Goal: Find specific page/section: Find specific page/section

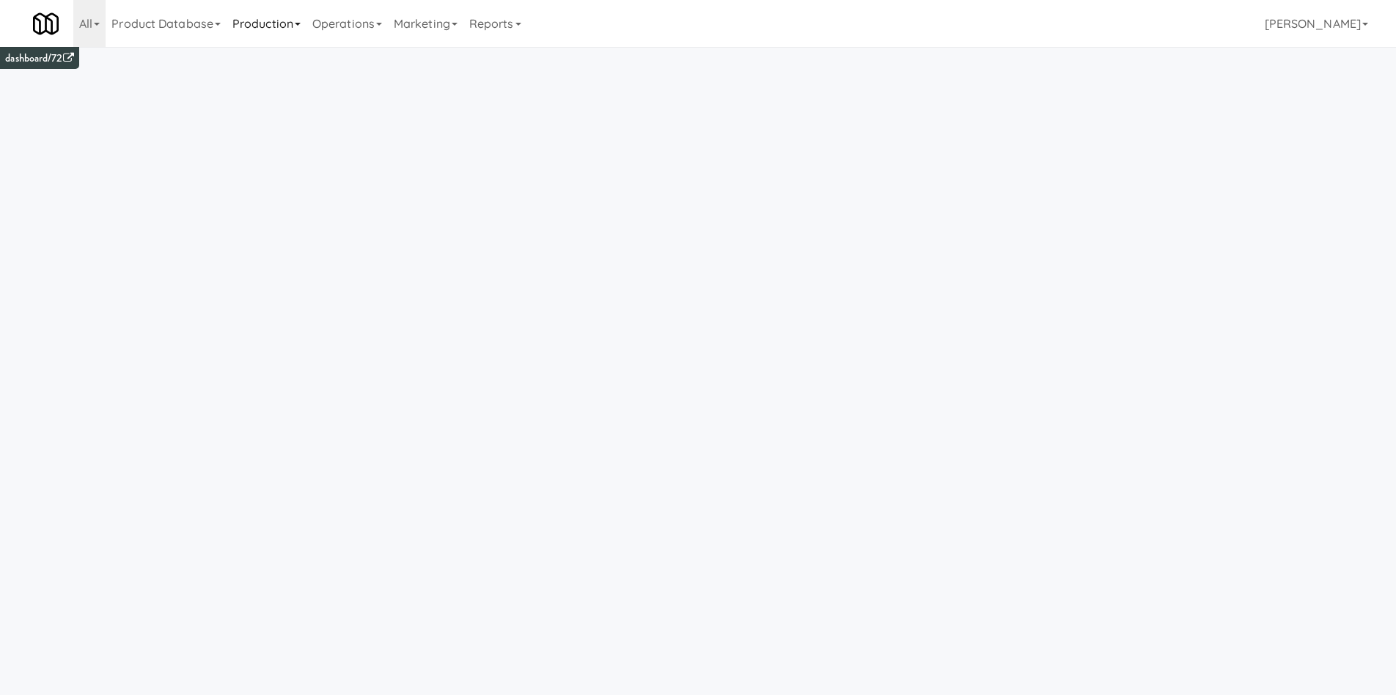
click at [290, 31] on link "Production" at bounding box center [267, 23] width 80 height 47
click at [359, 34] on link "Operations" at bounding box center [346, 23] width 81 height 47
click at [348, 52] on link "Sites" at bounding box center [364, 64] width 117 height 26
type input "j"
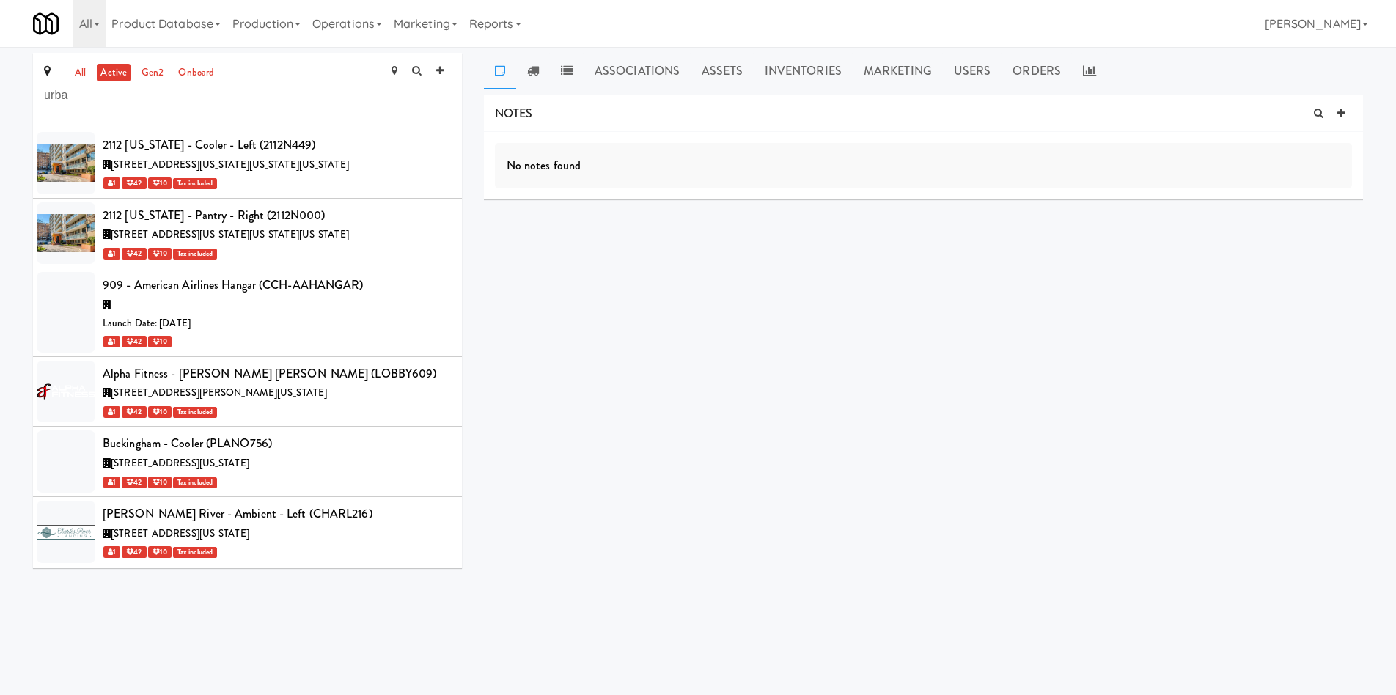
type input "urban"
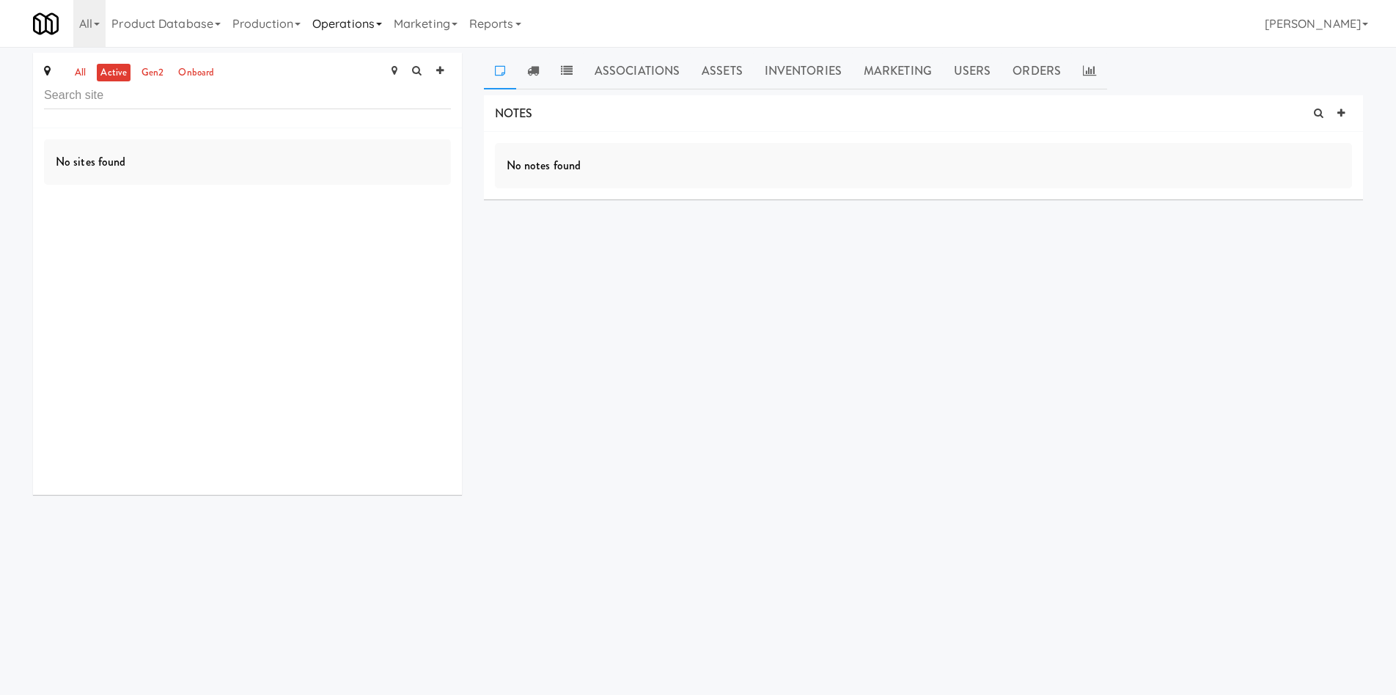
click at [339, 26] on link "Operations" at bounding box center [346, 23] width 81 height 47
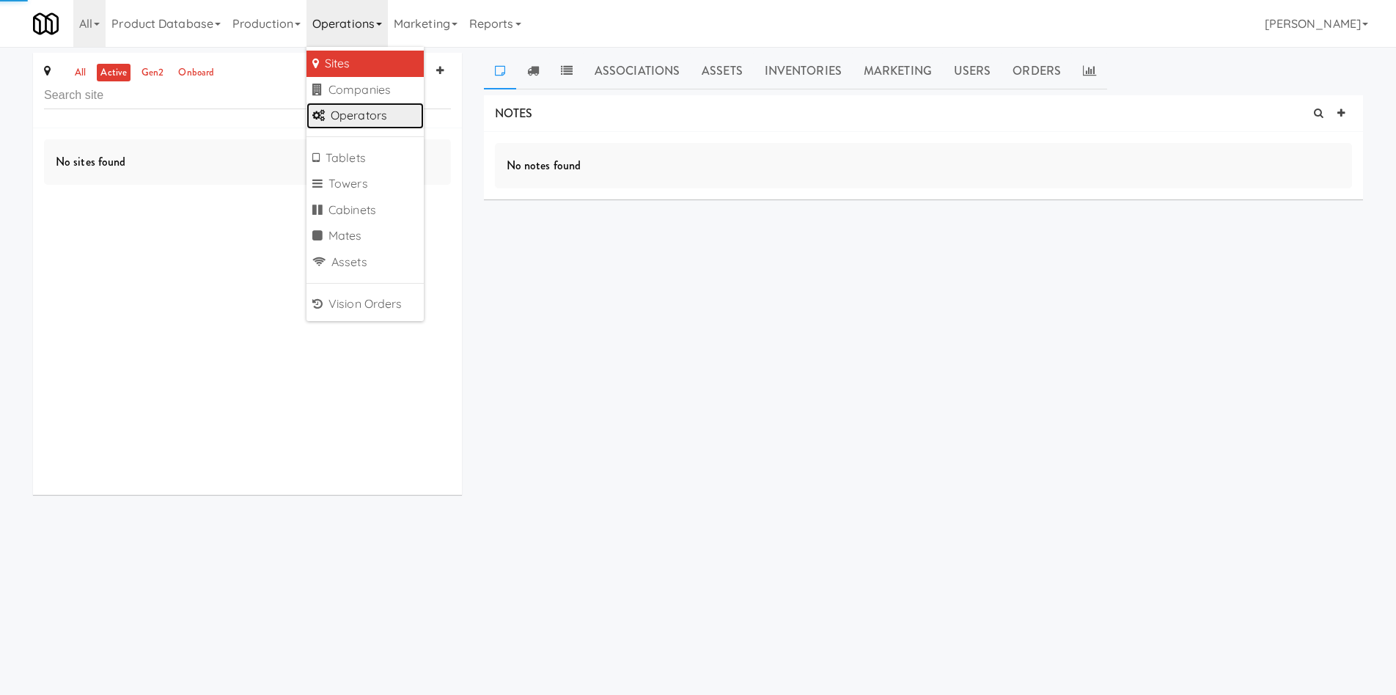
click at [357, 117] on link "Operators" at bounding box center [364, 116] width 117 height 26
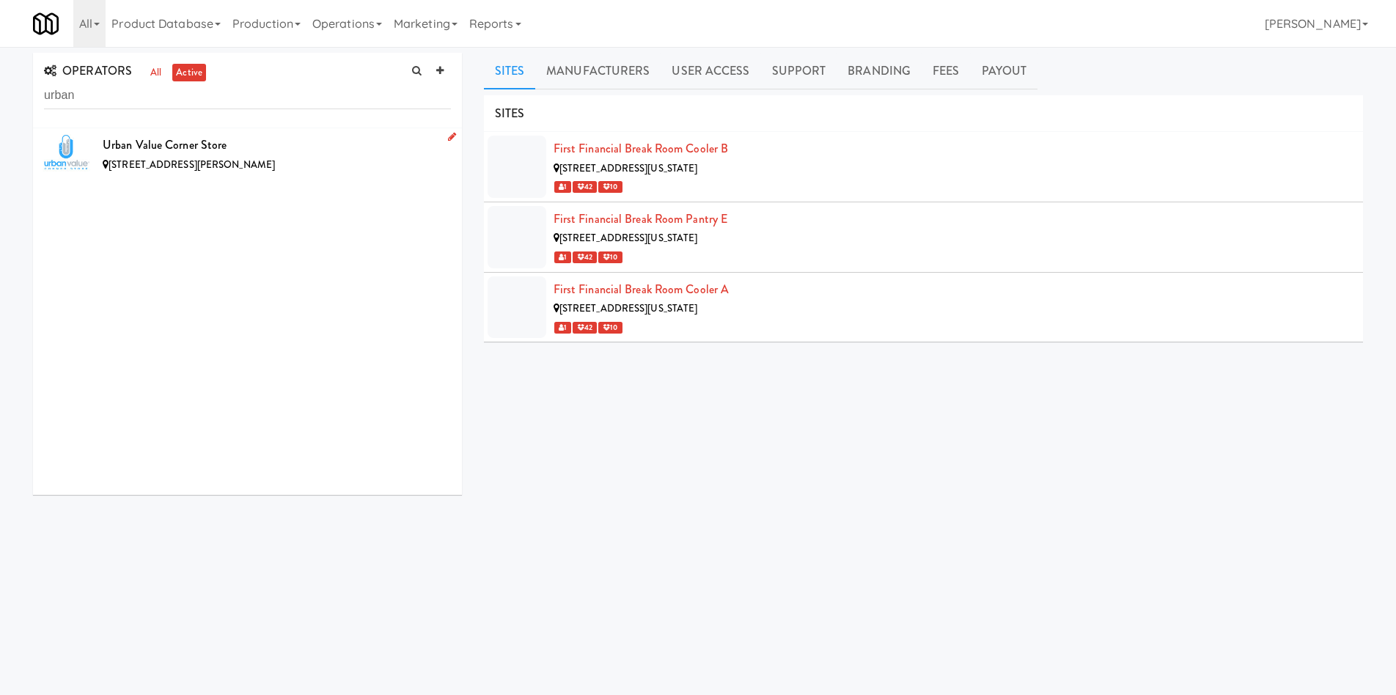
type input "urban"
click at [265, 161] on div "9720 Coit Rd, Plano TX" at bounding box center [277, 165] width 348 height 18
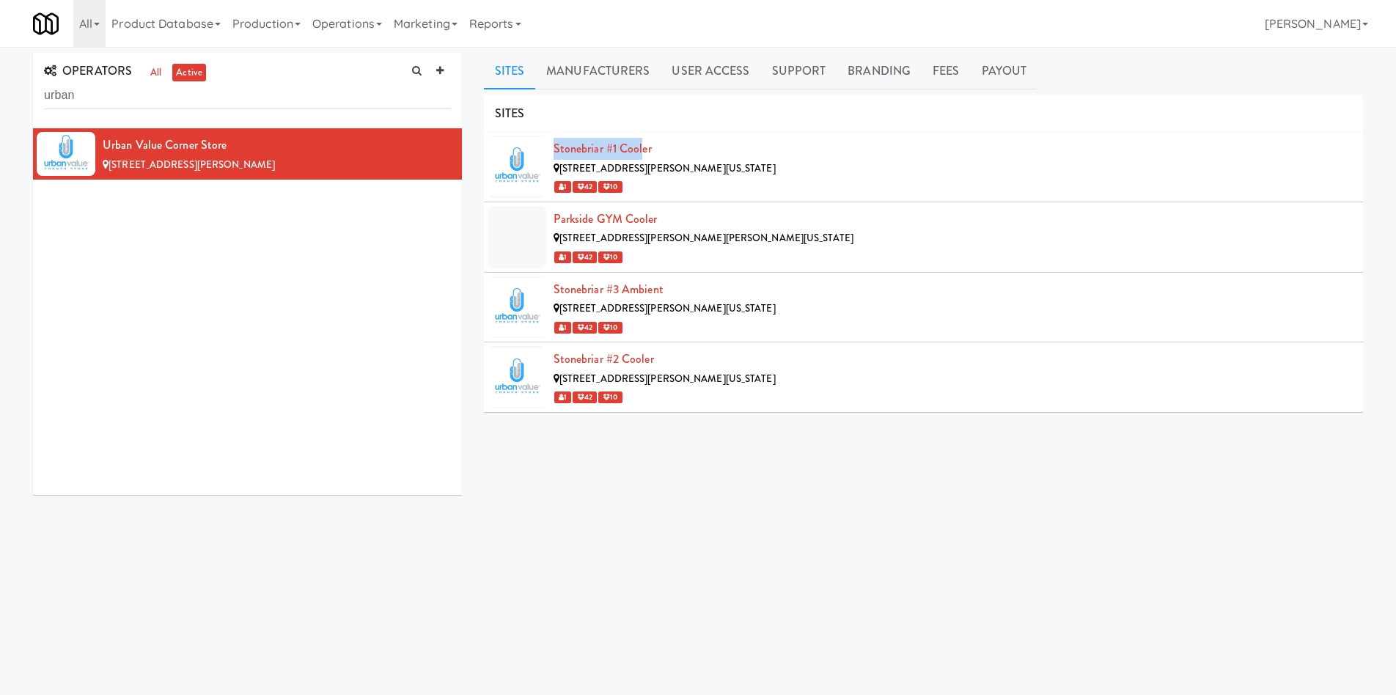
drag, startPoint x: 550, startPoint y: 150, endPoint x: 639, endPoint y: 151, distance: 89.5
click at [639, 151] on li "Stonebriar #1 Cooler 9779 Gaylord Parkway, Frisco Texas 1 42 10" at bounding box center [923, 167] width 879 height 70
click at [630, 150] on link "Stonebriar #1 Cooler" at bounding box center [603, 148] width 98 height 17
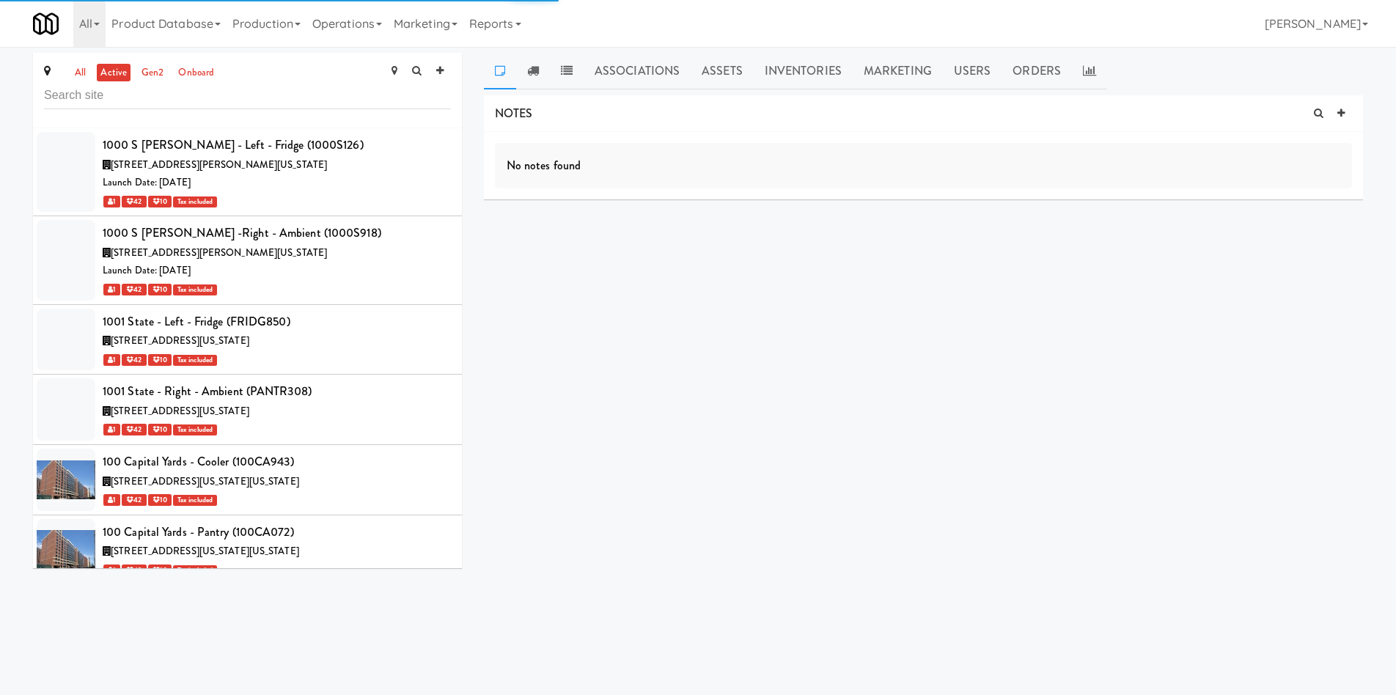
scroll to position [54253, 0]
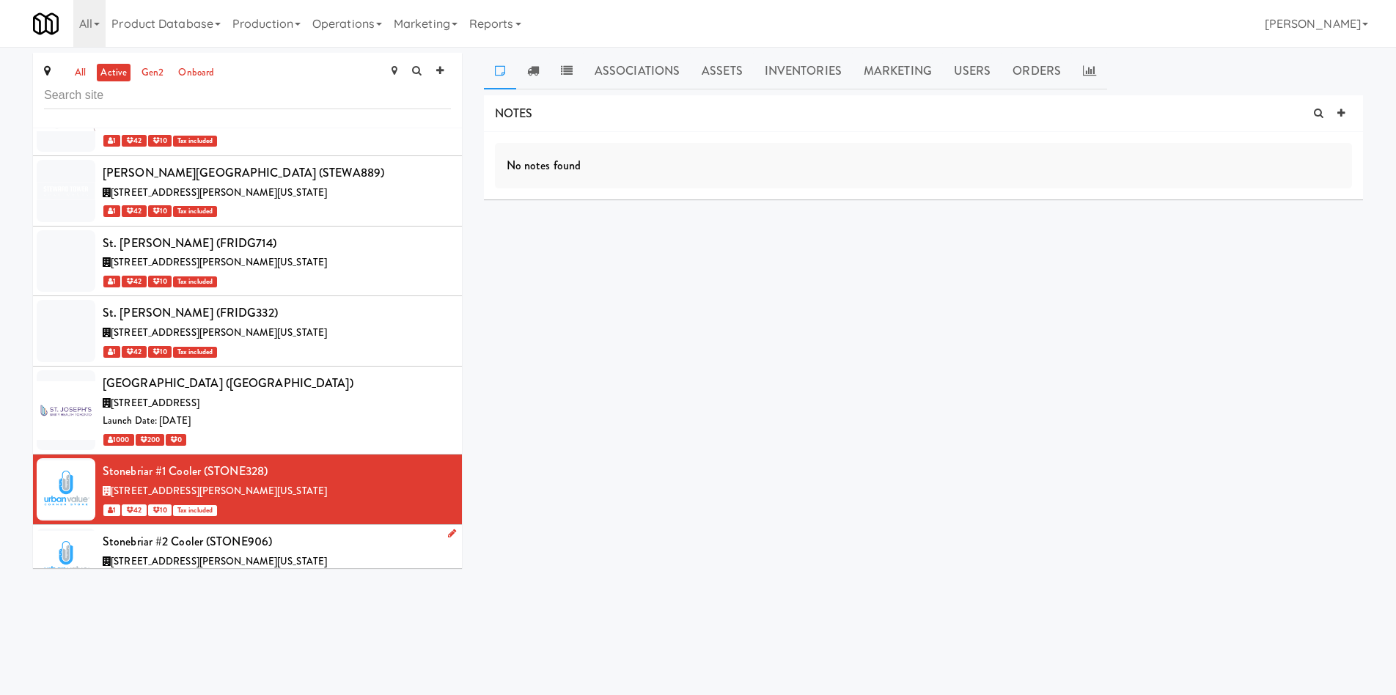
click at [283, 570] on div "1 42 10 Tax included" at bounding box center [277, 579] width 348 height 18
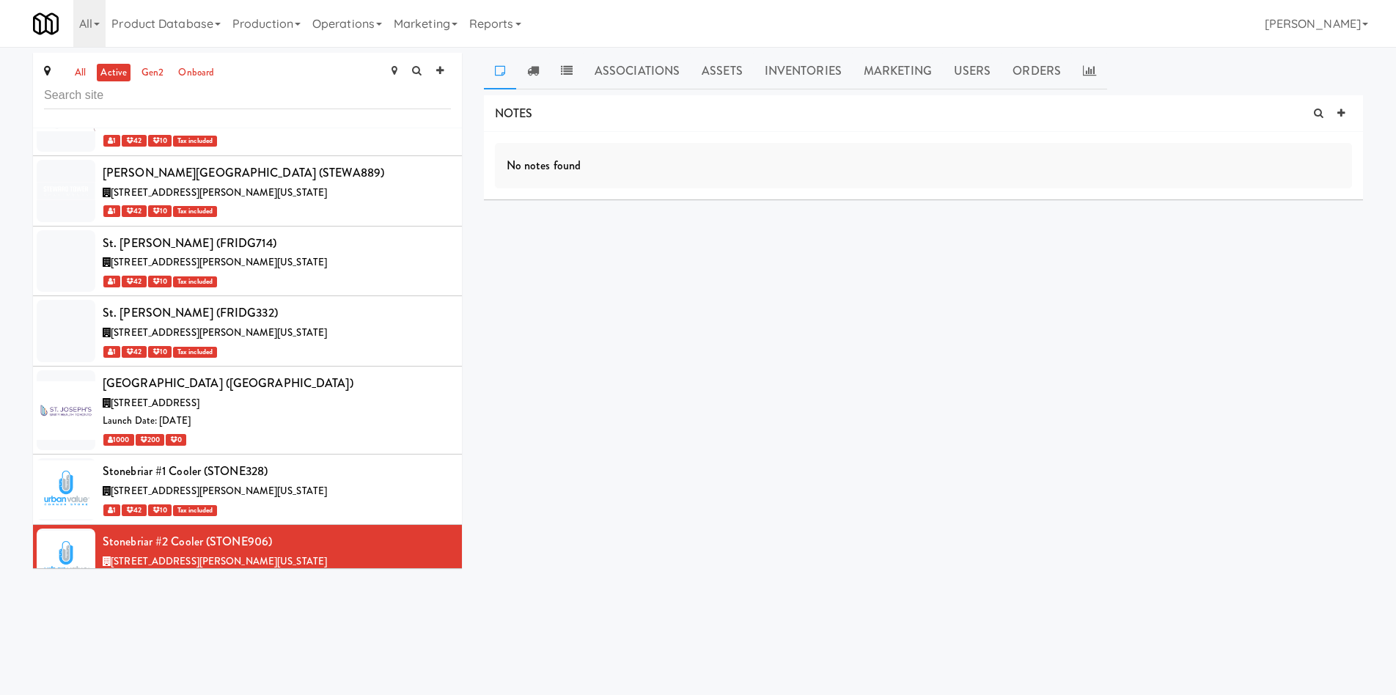
click at [274, 601] on div "Stonebriar #3 Ambient (STONE816)" at bounding box center [277, 612] width 348 height 22
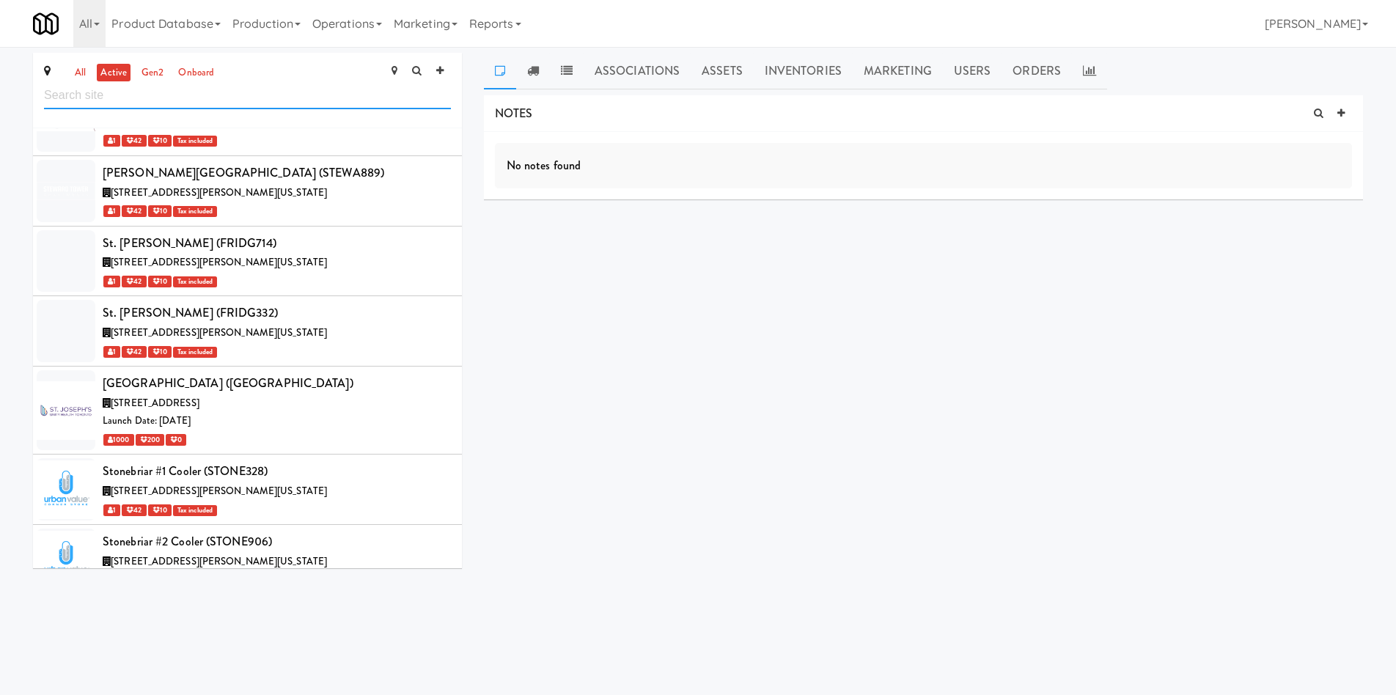
click at [241, 89] on input "text" at bounding box center [247, 95] width 407 height 27
type input "the hale"
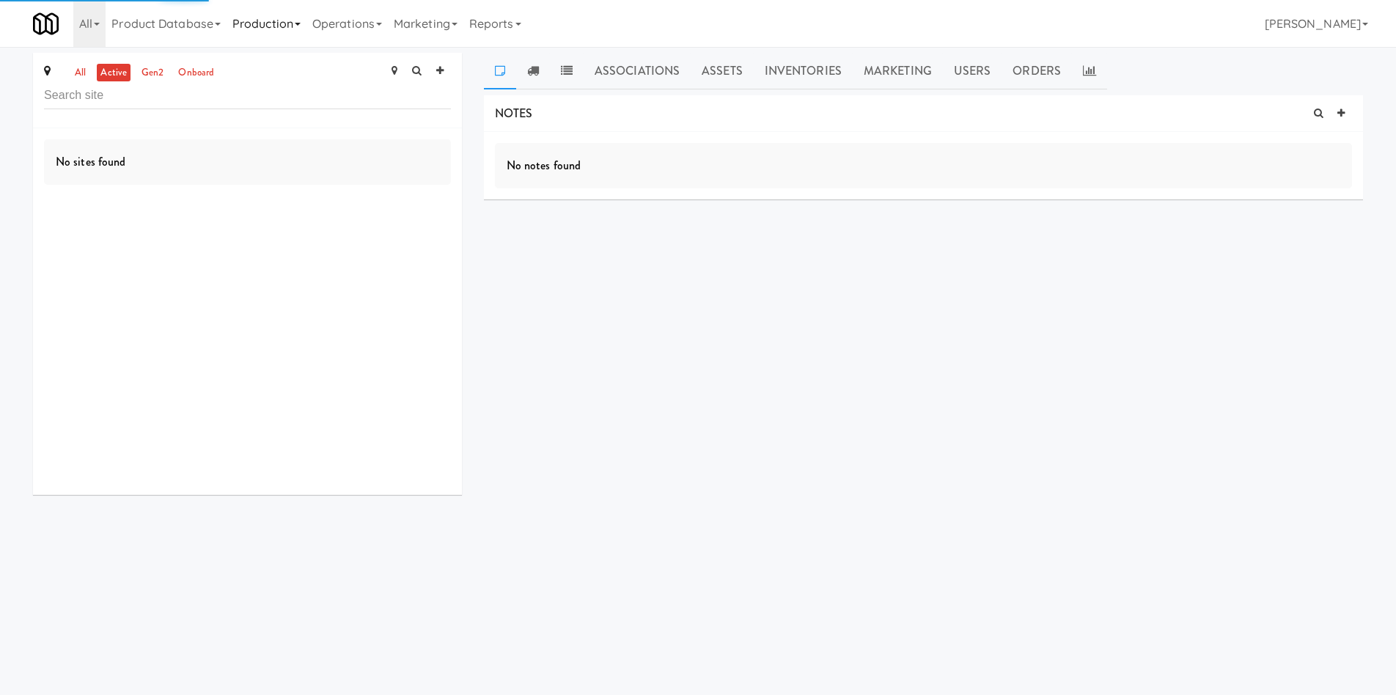
click at [260, 23] on link "Production" at bounding box center [267, 23] width 80 height 47
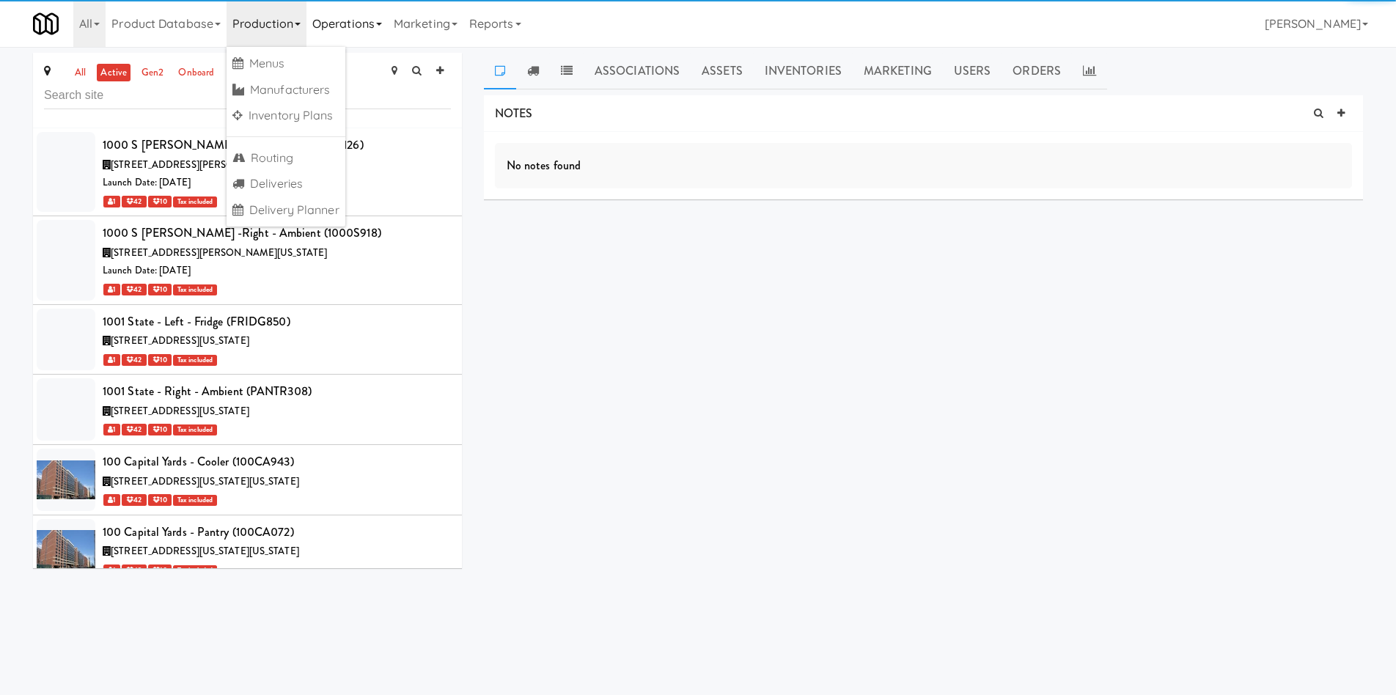
click at [341, 31] on link "Operations" at bounding box center [346, 23] width 81 height 47
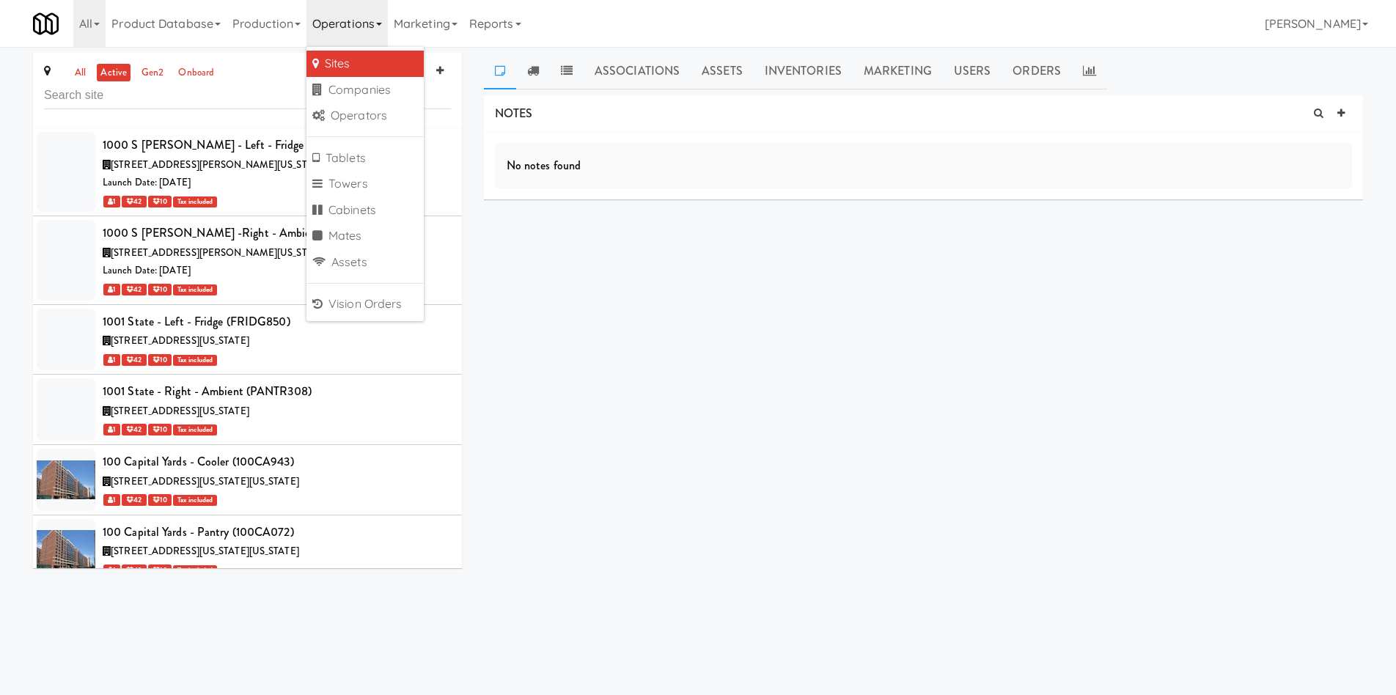
scroll to position [54394, 0]
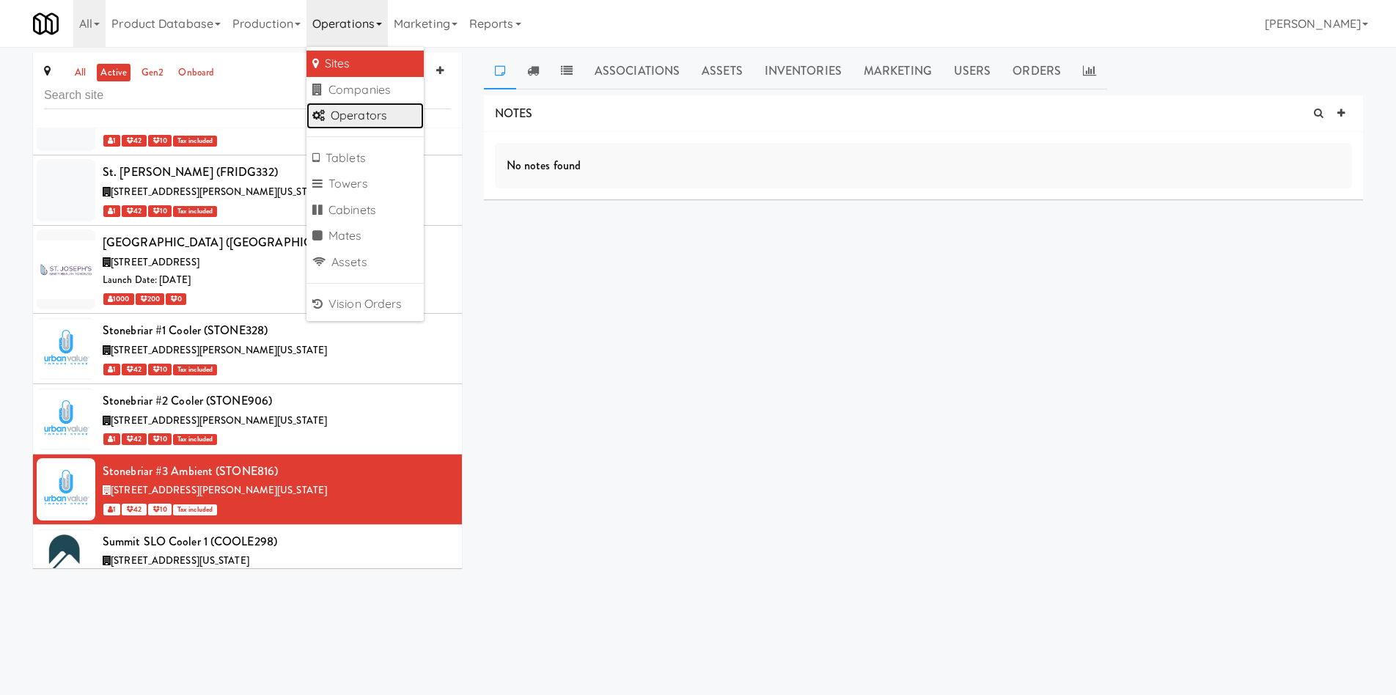
click at [366, 109] on link "Operators" at bounding box center [364, 116] width 117 height 26
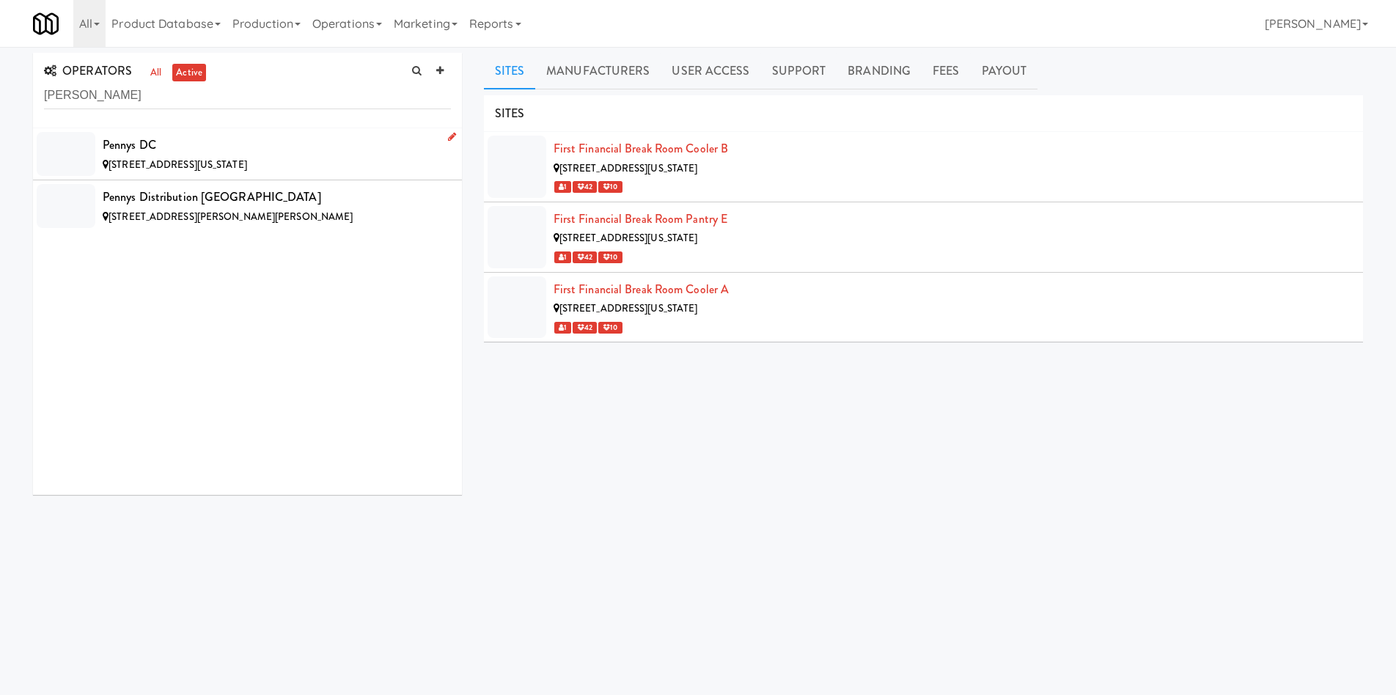
type input "[PERSON_NAME]"
click at [261, 172] on div "[STREET_ADDRESS][US_STATE]" at bounding box center [277, 165] width 348 height 18
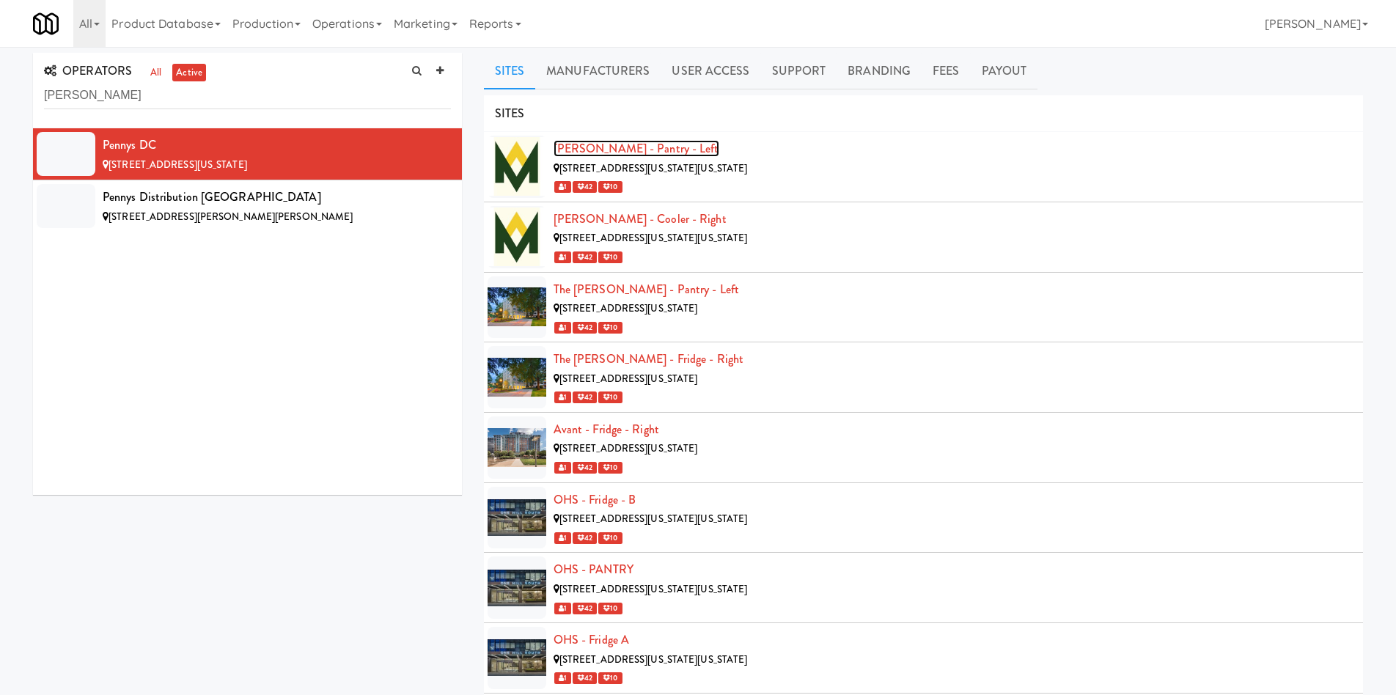
click at [635, 149] on link "[PERSON_NAME] - Pantry - Left" at bounding box center [637, 148] width 166 height 17
click at [635, 216] on link "[PERSON_NAME] - Cooler - Right" at bounding box center [640, 218] width 173 height 17
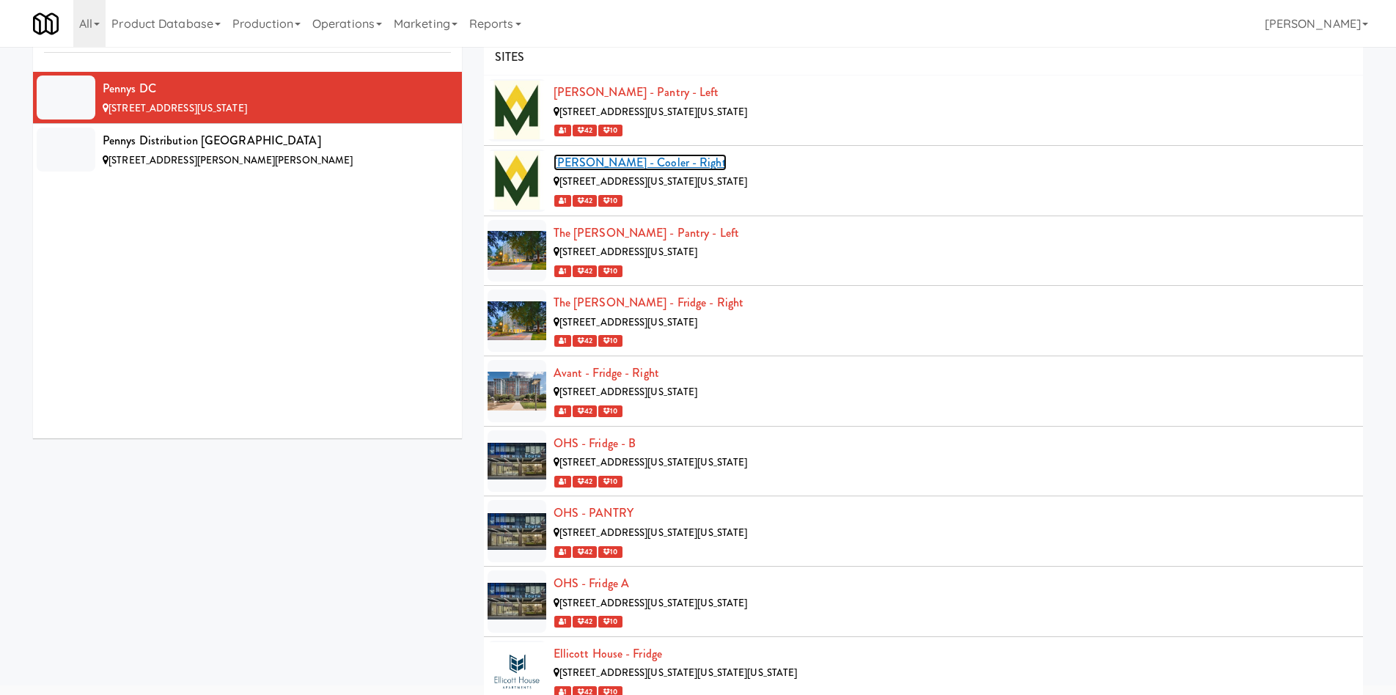
scroll to position [57, 0]
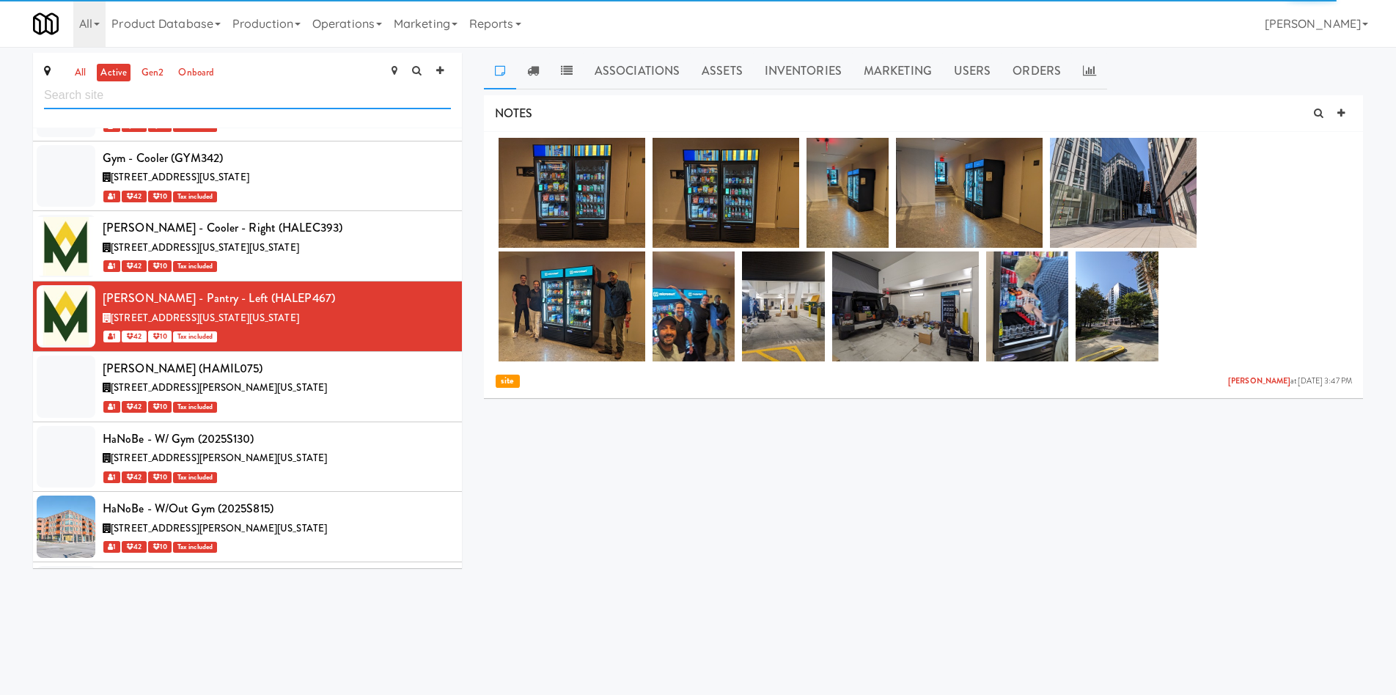
scroll to position [30203, 0]
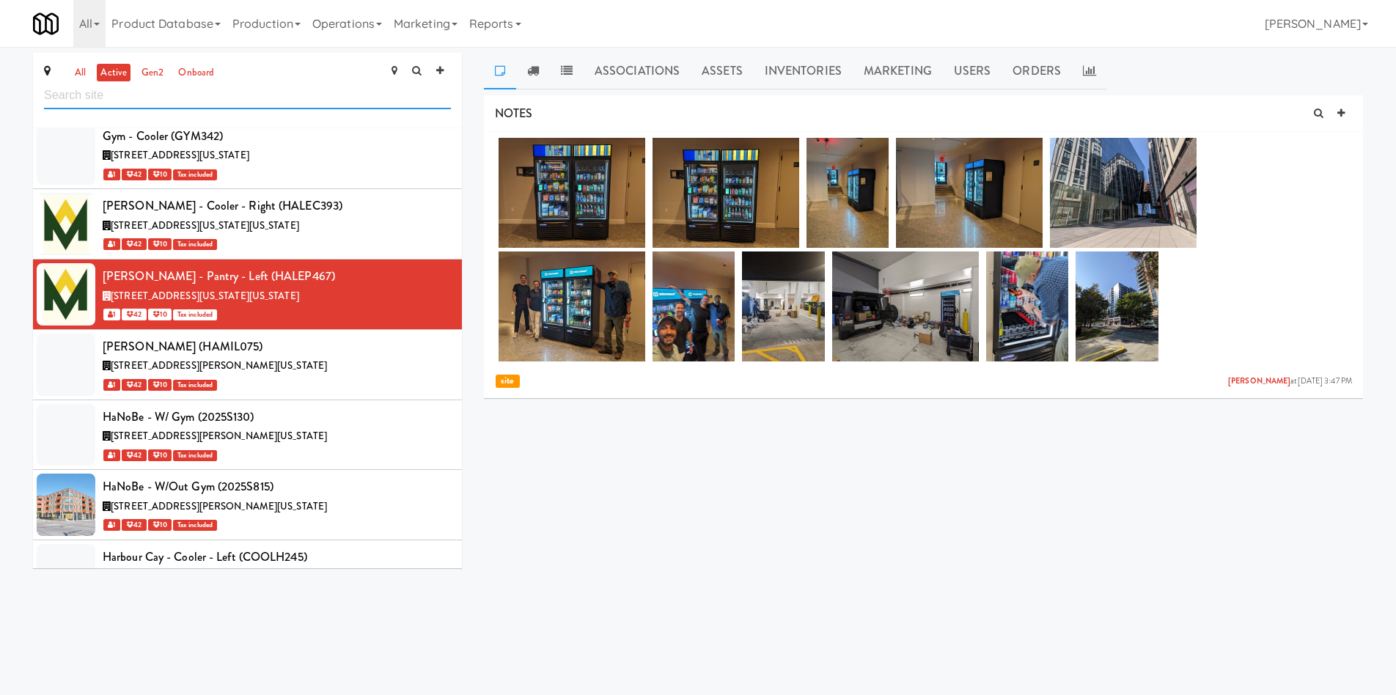
click at [159, 98] on input "text" at bounding box center [247, 95] width 407 height 27
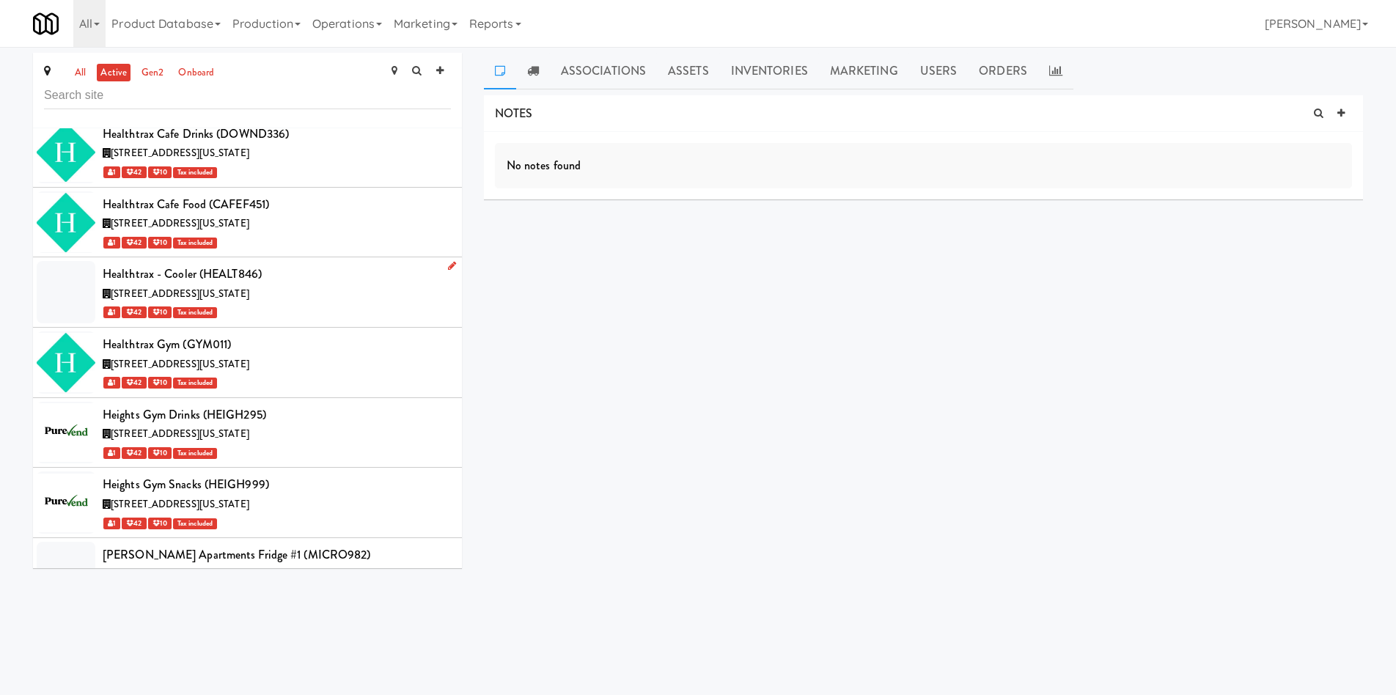
scroll to position [30922, 0]
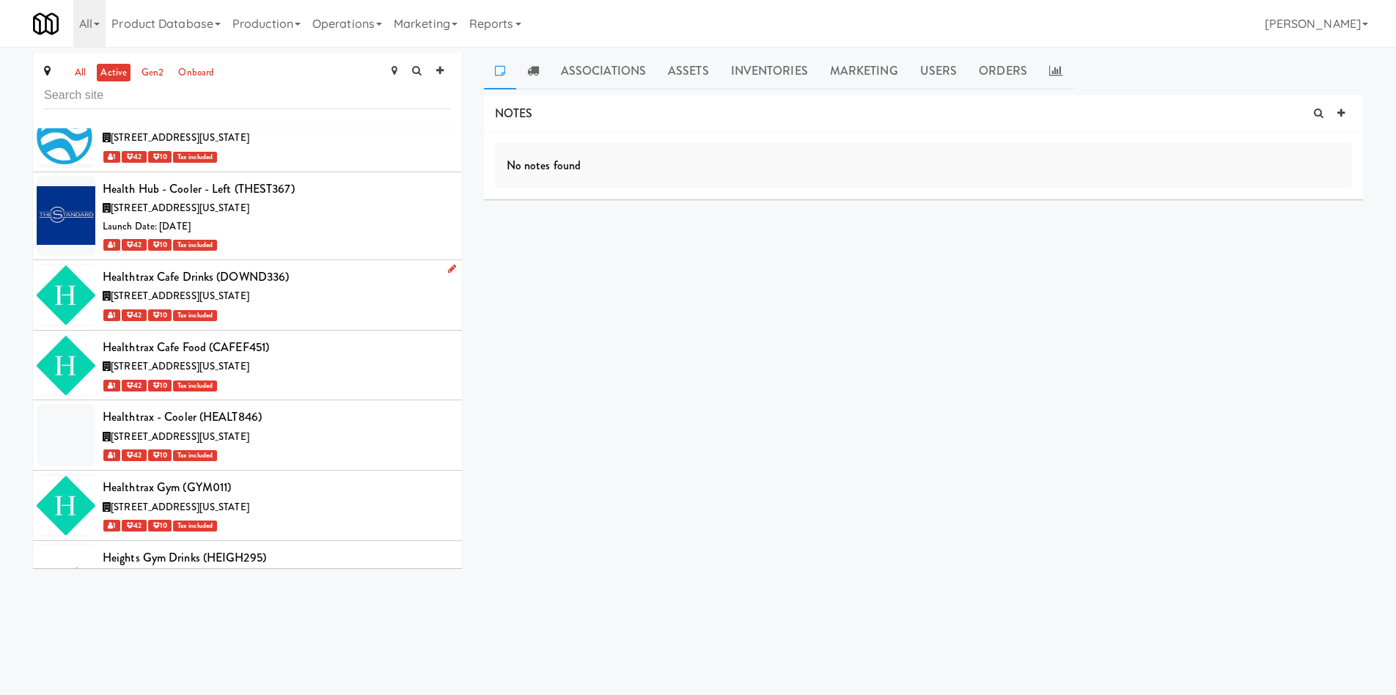
click at [350, 306] on div "1 42 10 Tax included" at bounding box center [277, 315] width 348 height 18
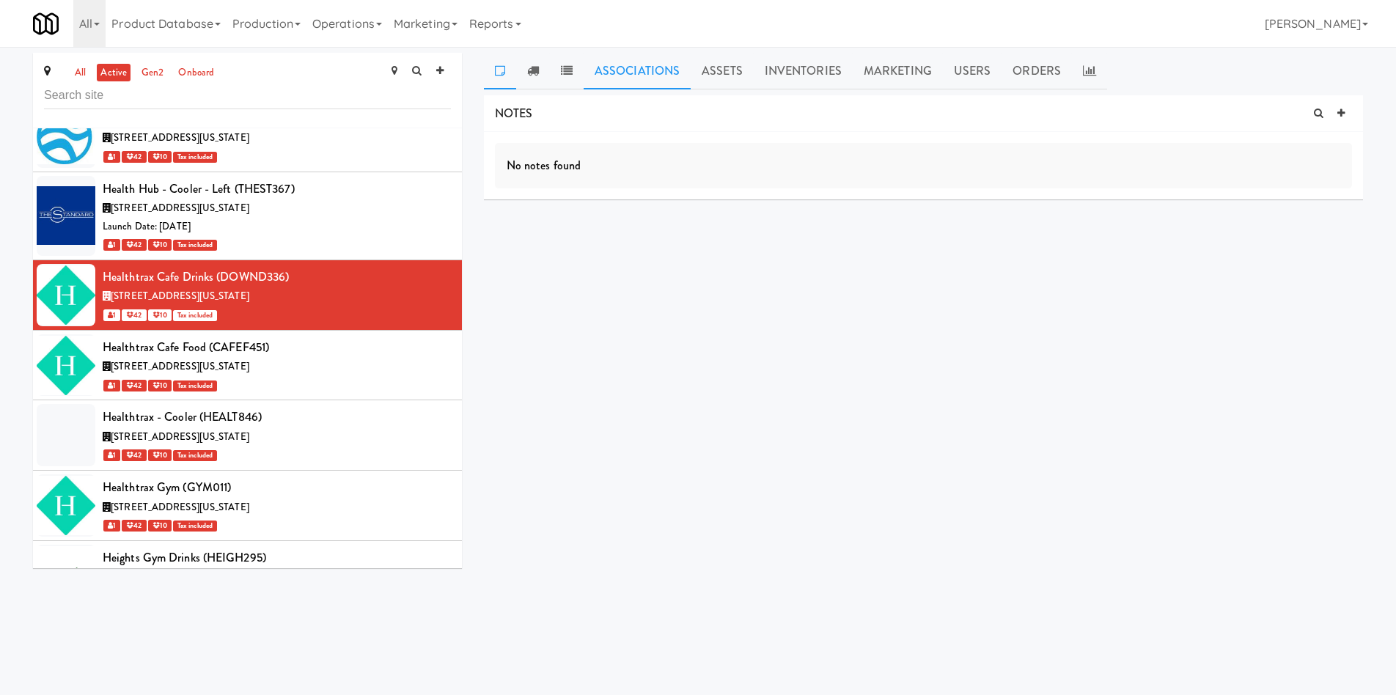
click at [635, 81] on link "Associations" at bounding box center [637, 71] width 107 height 37
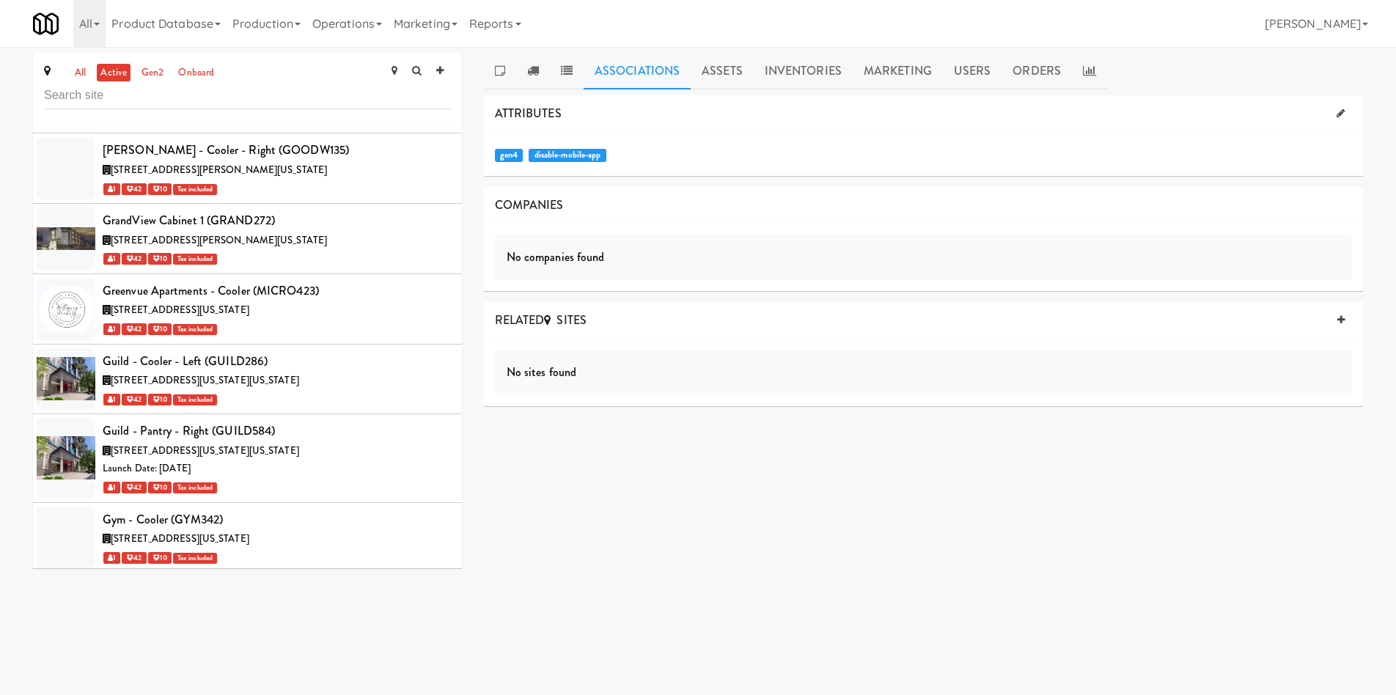
scroll to position [29690, 0]
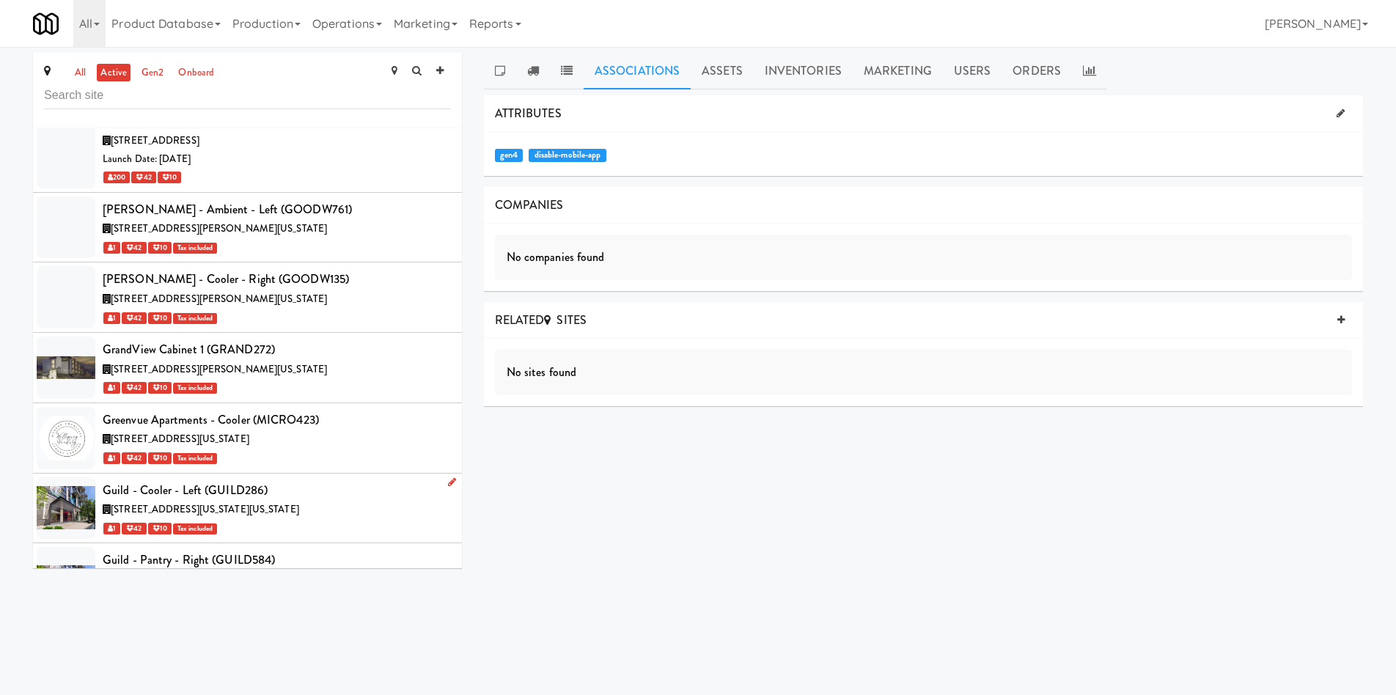
click at [299, 502] on span "[STREET_ADDRESS][US_STATE][US_STATE]" at bounding box center [205, 509] width 188 height 14
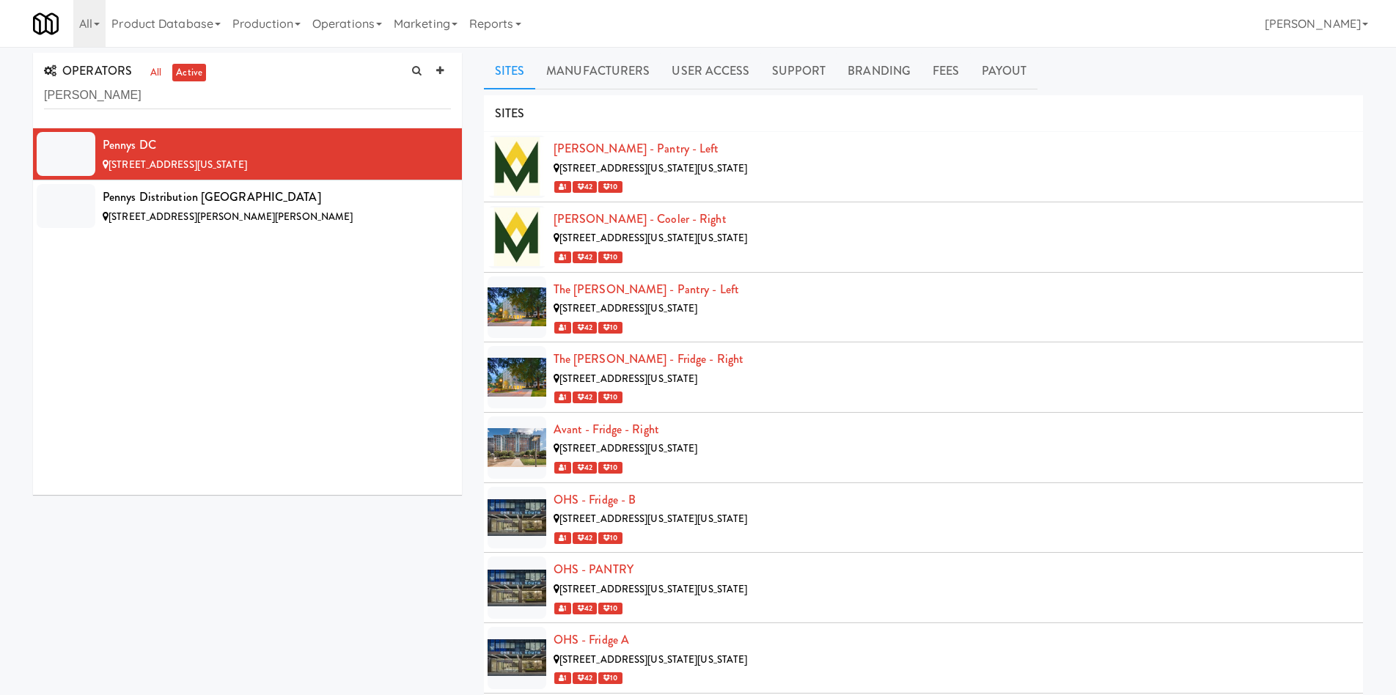
scroll to position [57, 0]
